Goal: Task Accomplishment & Management: Manage account settings

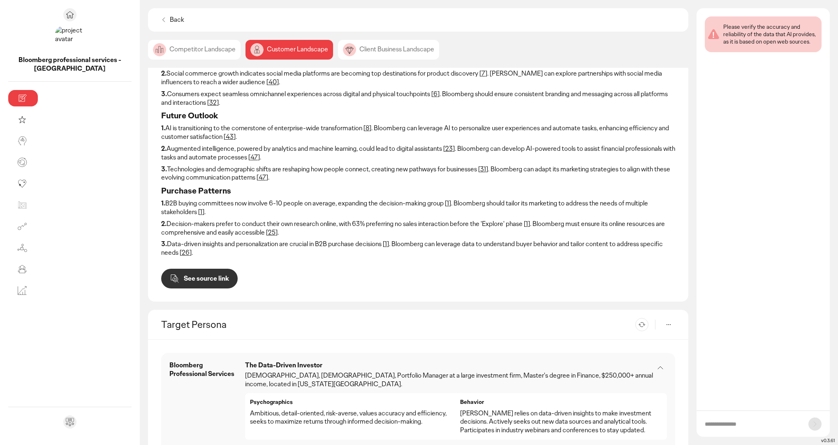
click at [170, 19] on p "Back" at bounding box center [177, 20] width 14 height 9
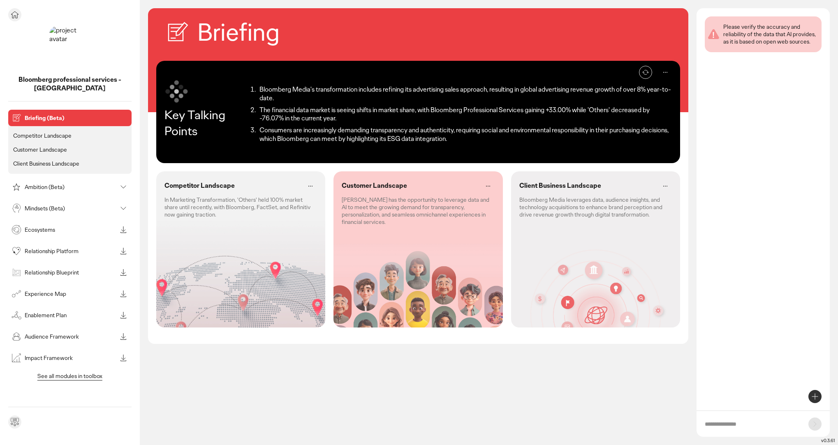
click at [76, 49] on img at bounding box center [69, 46] width 41 height 41
click at [73, 49] on img at bounding box center [69, 46] width 41 height 41
click at [54, 115] on p "Briefing (Beta)" at bounding box center [77, 118] width 104 height 6
click at [52, 132] on ul "Competitor Landscape Customer Landscape Client Business Landscape" at bounding box center [69, 148] width 123 height 52
click at [53, 132] on p "Competitor Landscape" at bounding box center [42, 135] width 58 height 7
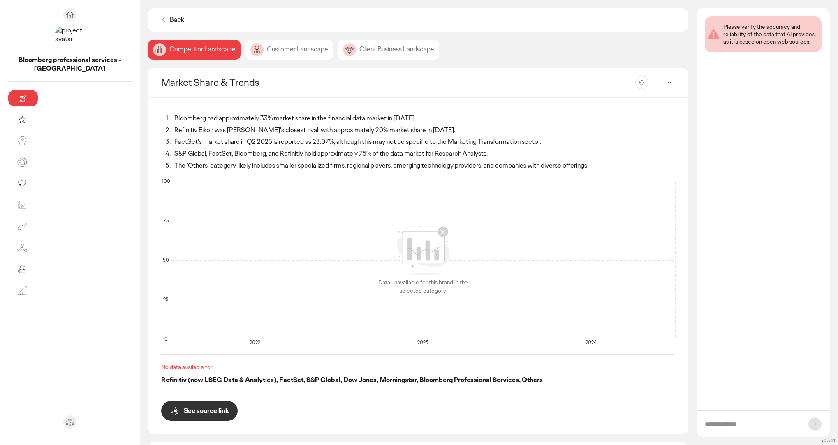
click at [338, 49] on div "Client Business Landscape" at bounding box center [388, 50] width 101 height 20
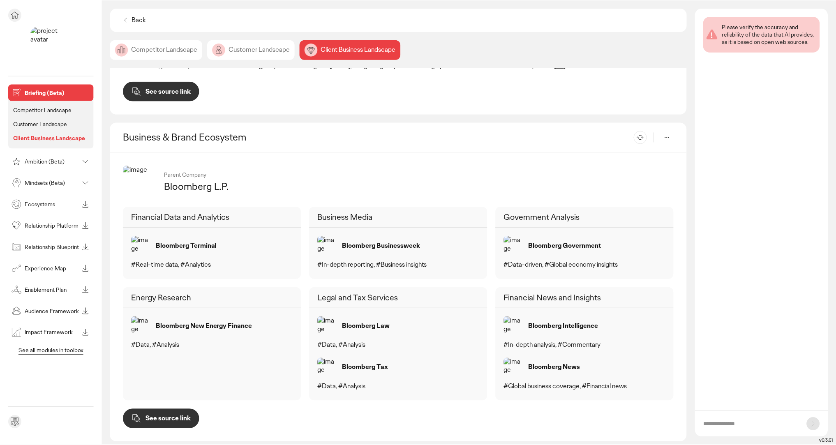
scroll to position [259, 0]
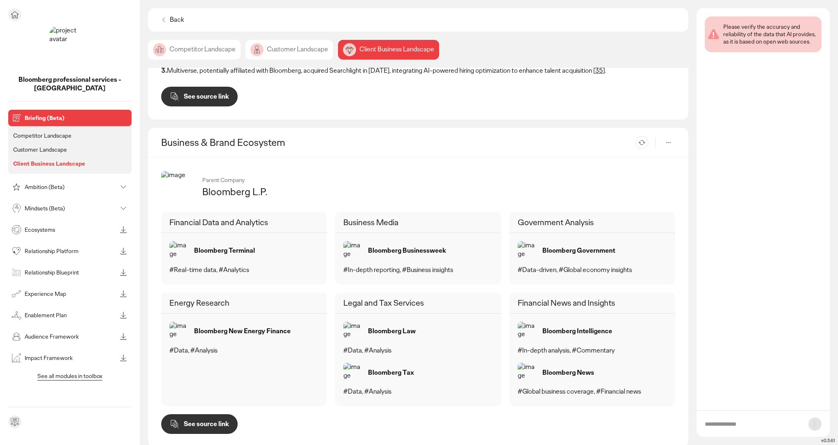
click at [54, 206] on p "Mindsets (Beta)" at bounding box center [71, 209] width 92 height 6
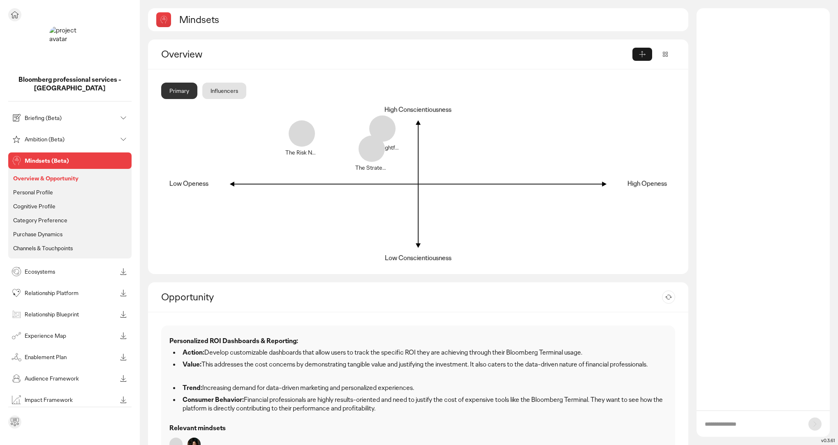
click at [70, 42] on img at bounding box center [69, 46] width 41 height 41
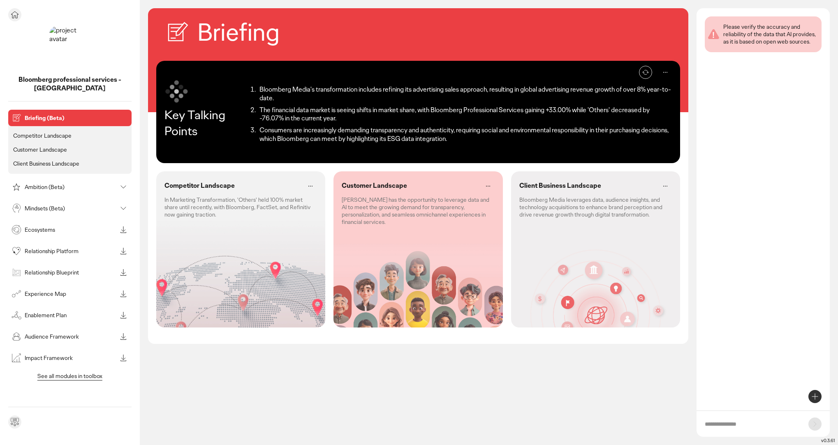
click at [17, 14] on icon at bounding box center [15, 15] width 10 height 10
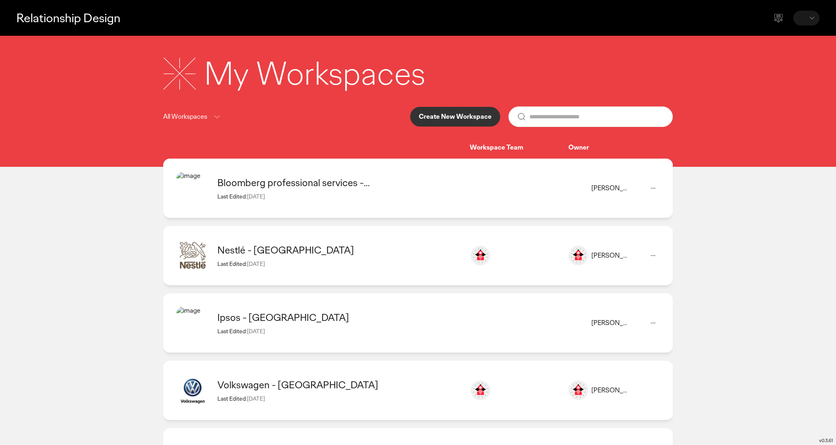
click at [656, 186] on icon at bounding box center [653, 188] width 10 height 10
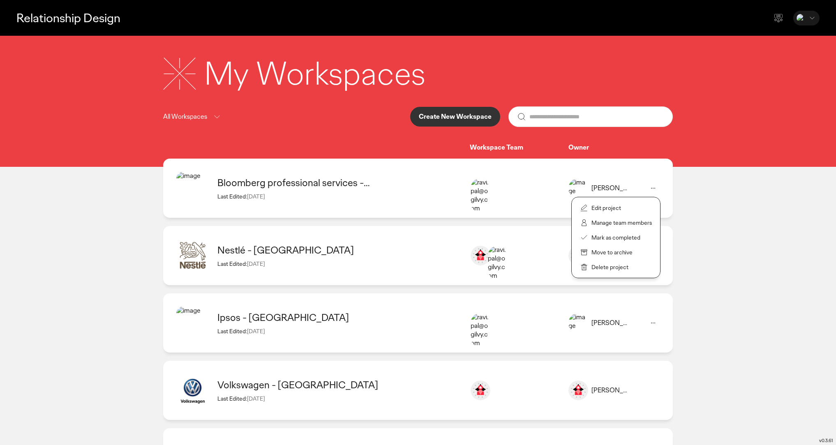
click at [632, 223] on p "Manage team members" at bounding box center [622, 222] width 60 height 7
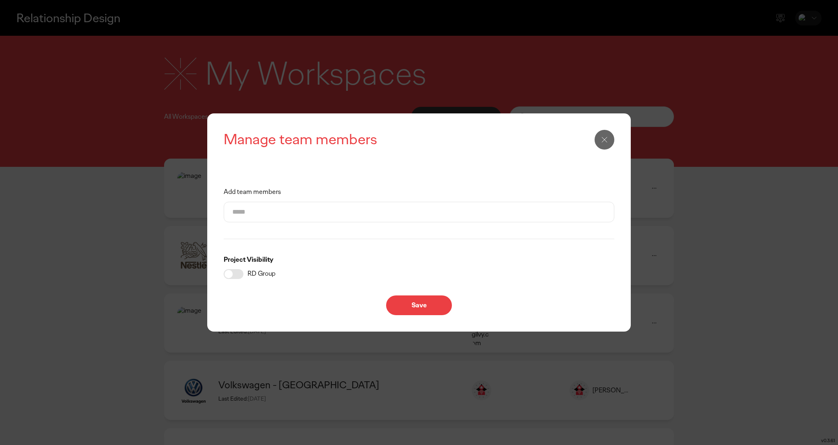
click at [442, 213] on input "Add team members" at bounding box center [418, 212] width 373 height 20
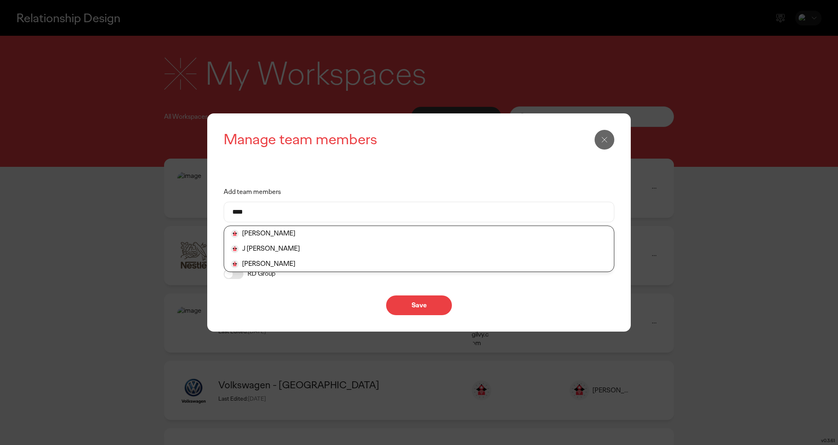
type input "***"
drag, startPoint x: 442, startPoint y: 213, endPoint x: 368, endPoint y: 231, distance: 76.7
click at [368, 241] on li "[PERSON_NAME]" at bounding box center [419, 248] width 390 height 15
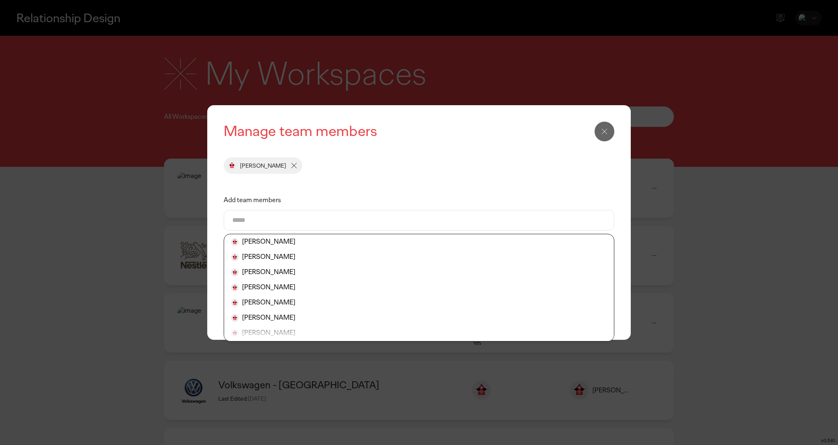
click at [435, 178] on div "Manage team members [PERSON_NAME] Add team members [PERSON_NAME] [PERSON_NAME] …" at bounding box center [419, 223] width 391 height 202
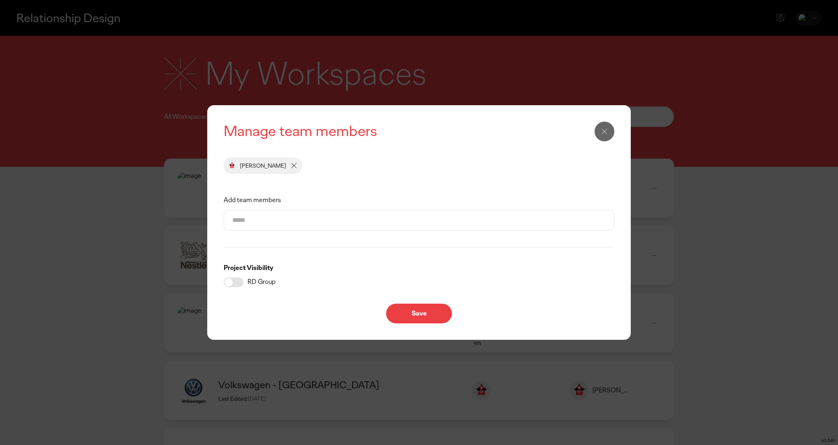
click at [401, 314] on p "Save" at bounding box center [419, 313] width 49 height 7
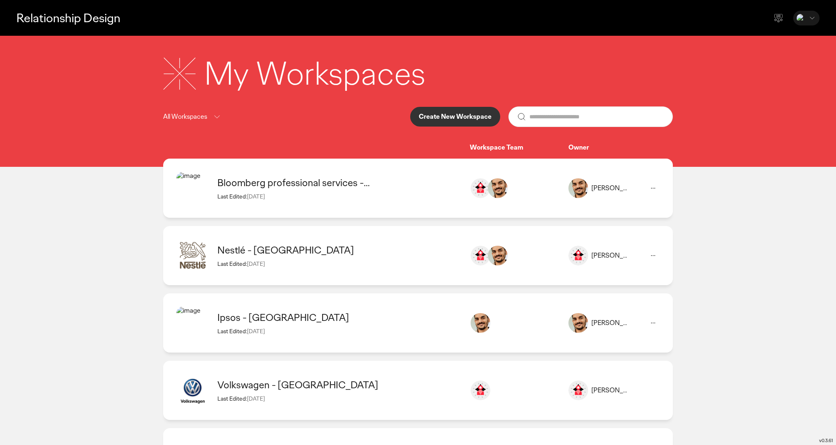
click at [654, 189] on icon at bounding box center [653, 188] width 10 height 10
click at [647, 224] on p "Manage team members" at bounding box center [622, 222] width 60 height 7
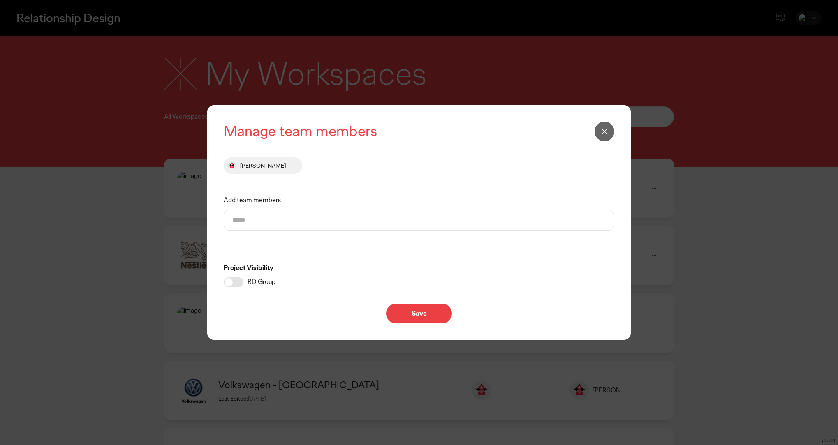
click at [391, 222] on input "Add team members" at bounding box center [418, 221] width 373 height 20
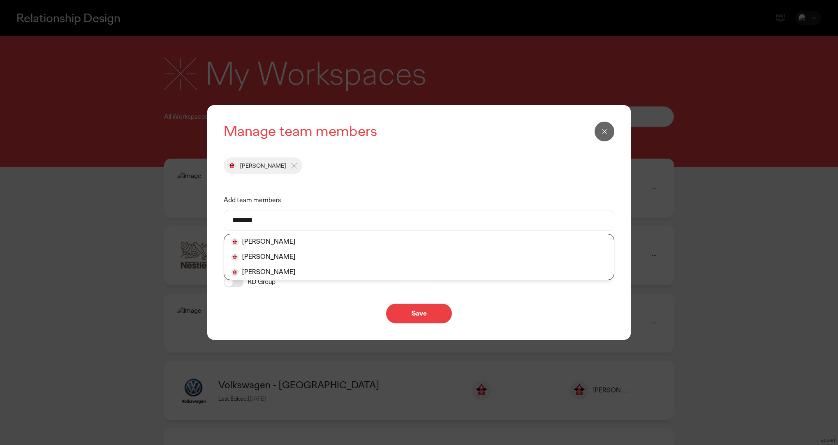
type input "********"
drag, startPoint x: 391, startPoint y: 222, endPoint x: 272, endPoint y: 271, distance: 128.5
click at [272, 271] on li "[PERSON_NAME]" at bounding box center [419, 272] width 390 height 15
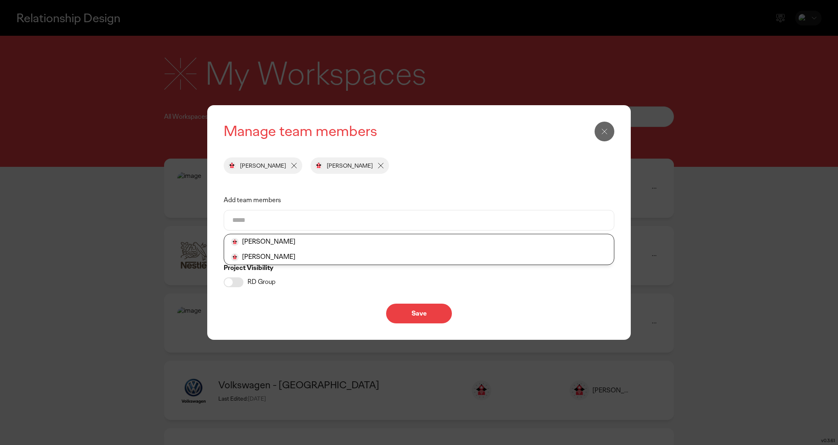
click at [417, 312] on p "Save" at bounding box center [419, 313] width 49 height 7
